Goal: Information Seeking & Learning: Check status

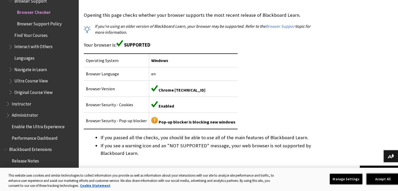
click at [381, 178] on button "Accept All" at bounding box center [383, 178] width 33 height 11
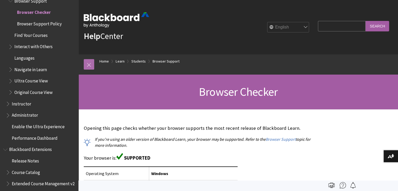
click at [86, 68] on link at bounding box center [89, 64] width 10 height 10
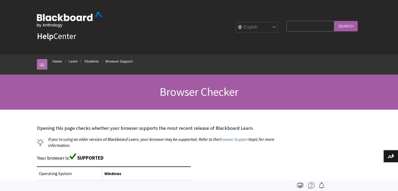
click at [40, 65] on link at bounding box center [42, 64] width 10 height 10
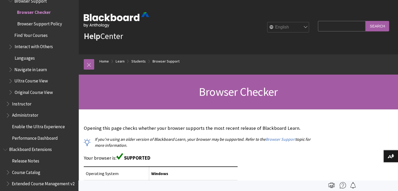
click at [46, 13] on span "Browser Checker" at bounding box center [34, 11] width 34 height 7
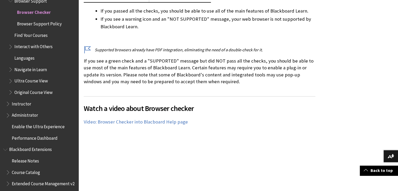
scroll to position [240, 0]
